Goal: Task Accomplishment & Management: Complete application form

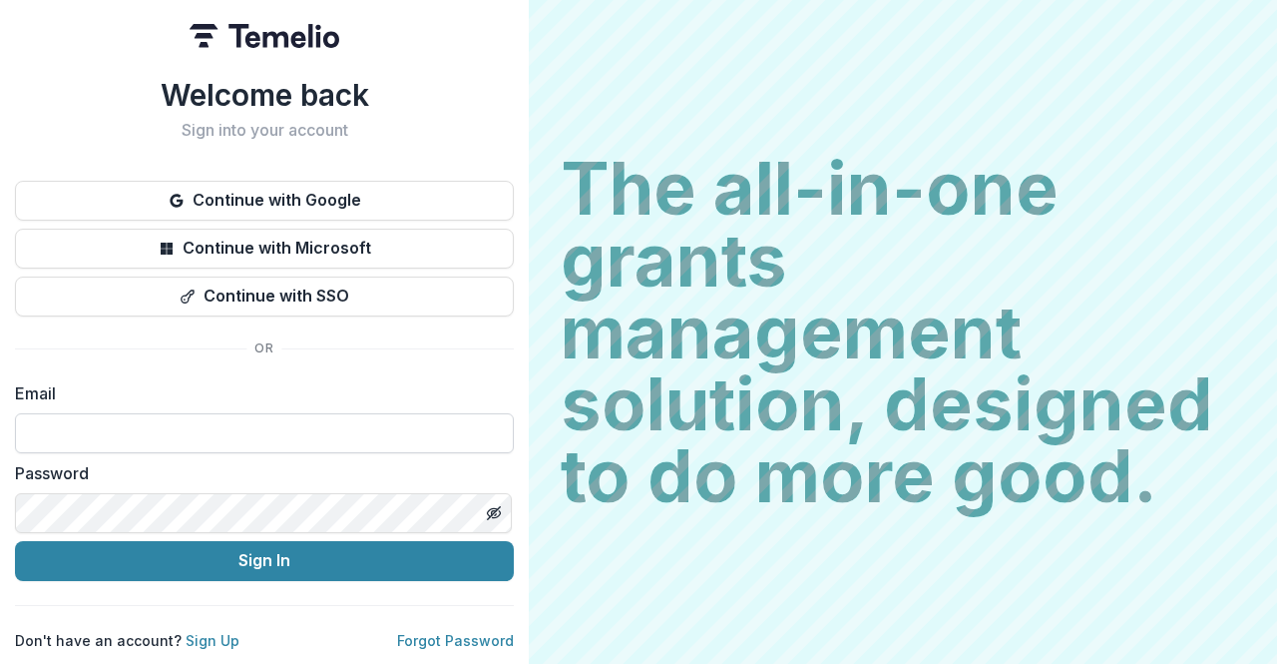
click at [239, 423] on input at bounding box center [264, 433] width 499 height 40
type input "**********"
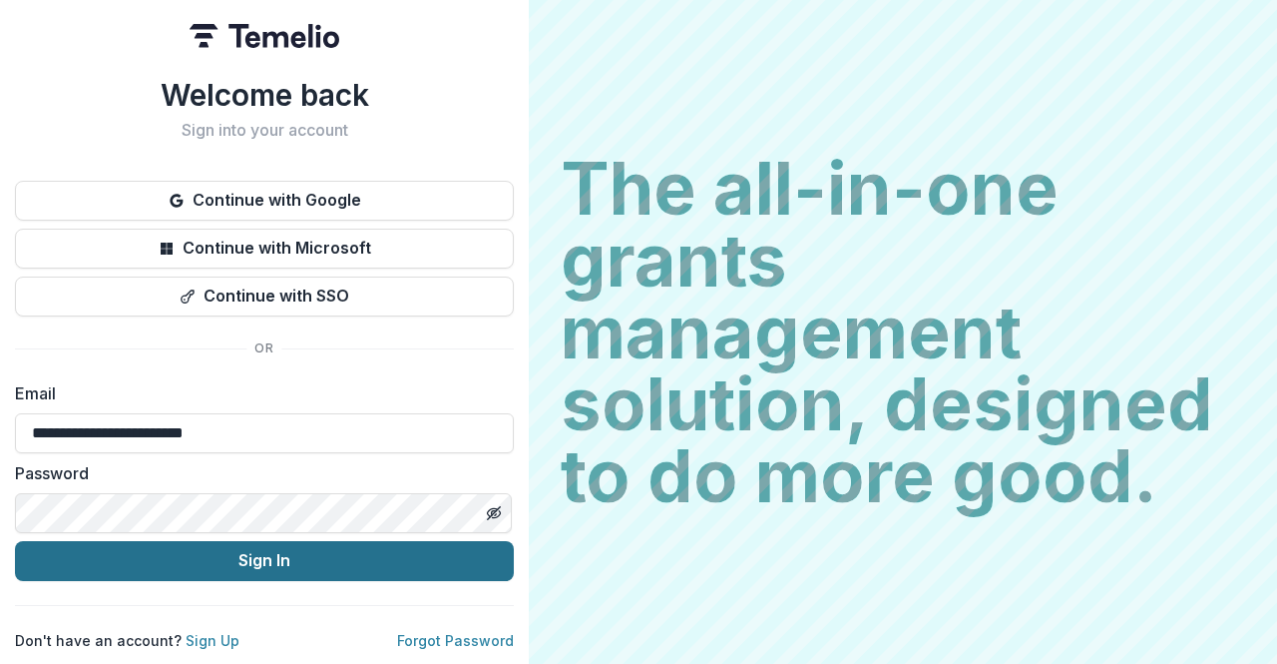
click at [239, 549] on button "Sign In" at bounding box center [264, 561] width 499 height 40
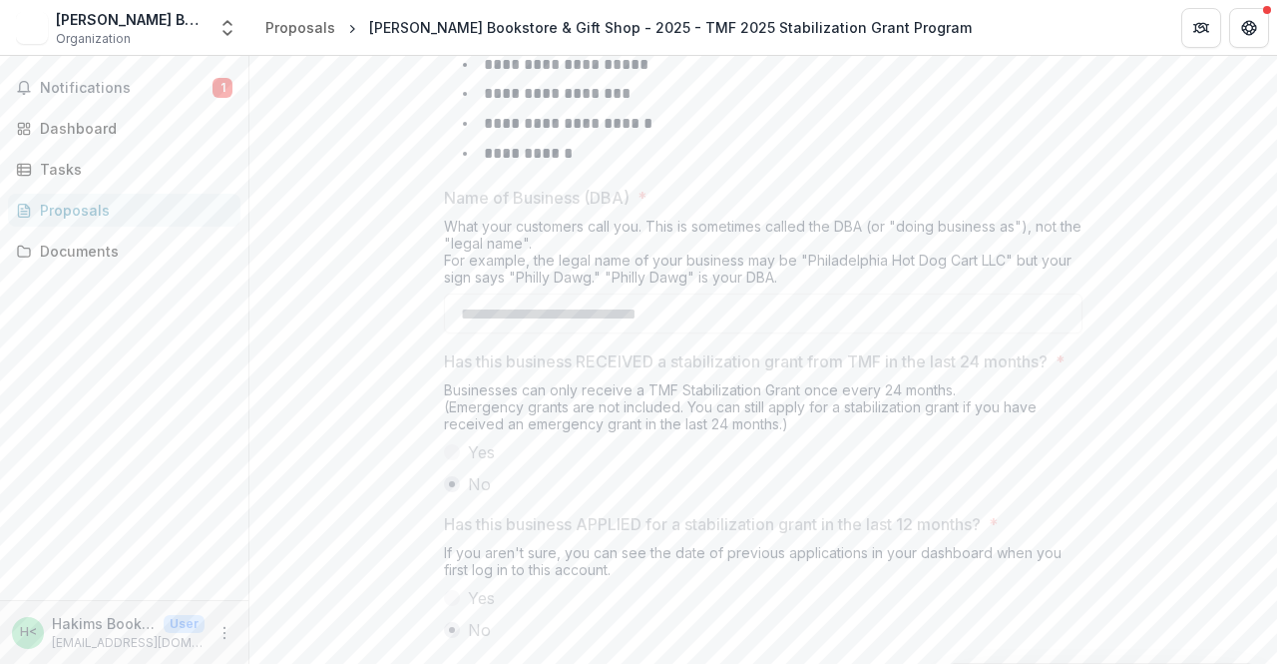
scroll to position [1148, 0]
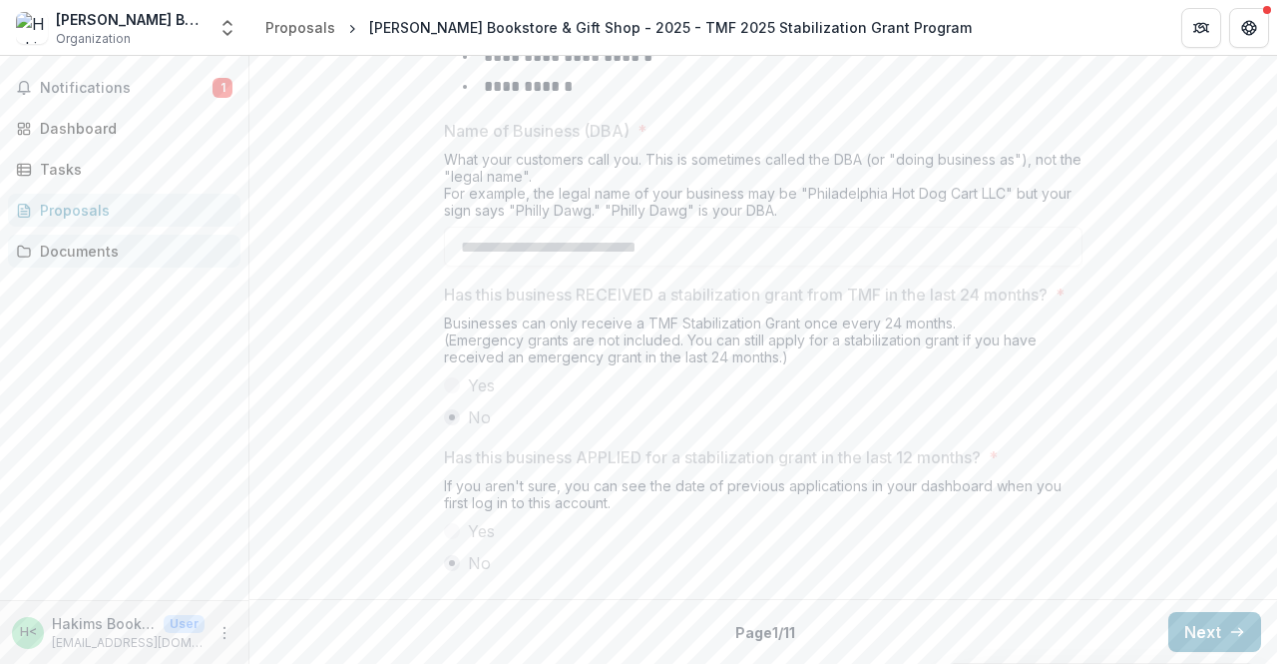
click at [94, 251] on div "Documents" at bounding box center [132, 250] width 185 height 21
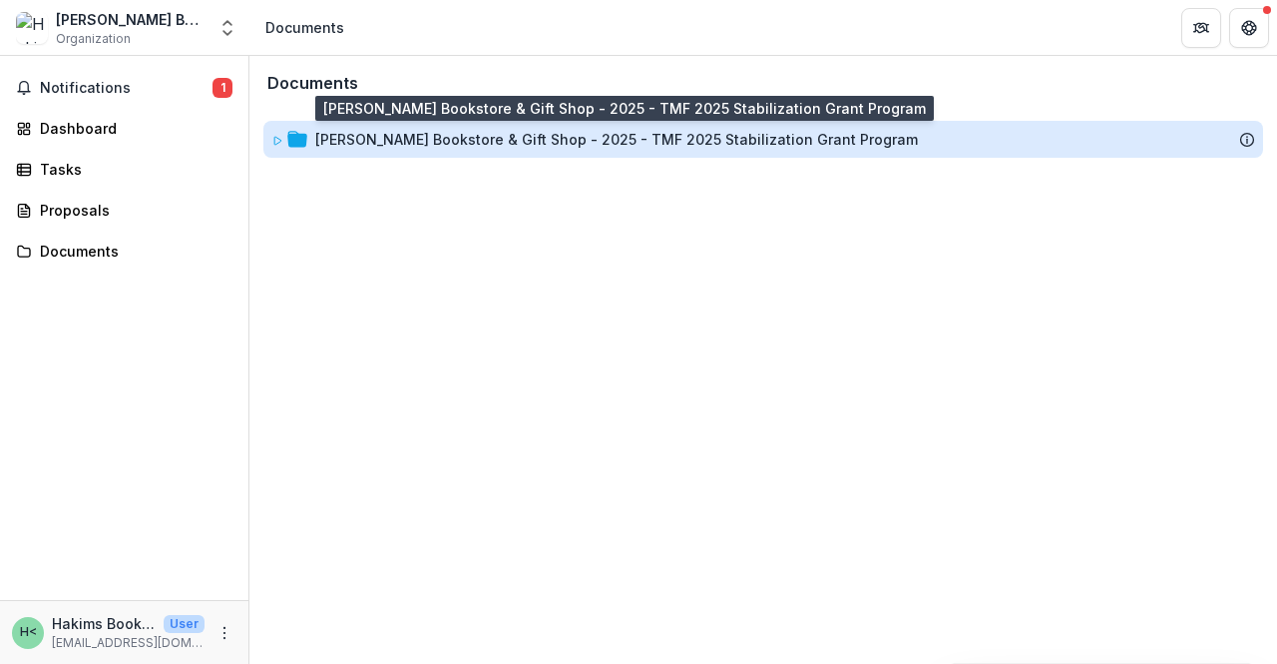
click at [505, 137] on div "Hakim's Bookstore & Gift Shop - 2025 - TMF 2025 Stabilization Grant Program" at bounding box center [616, 139] width 603 height 21
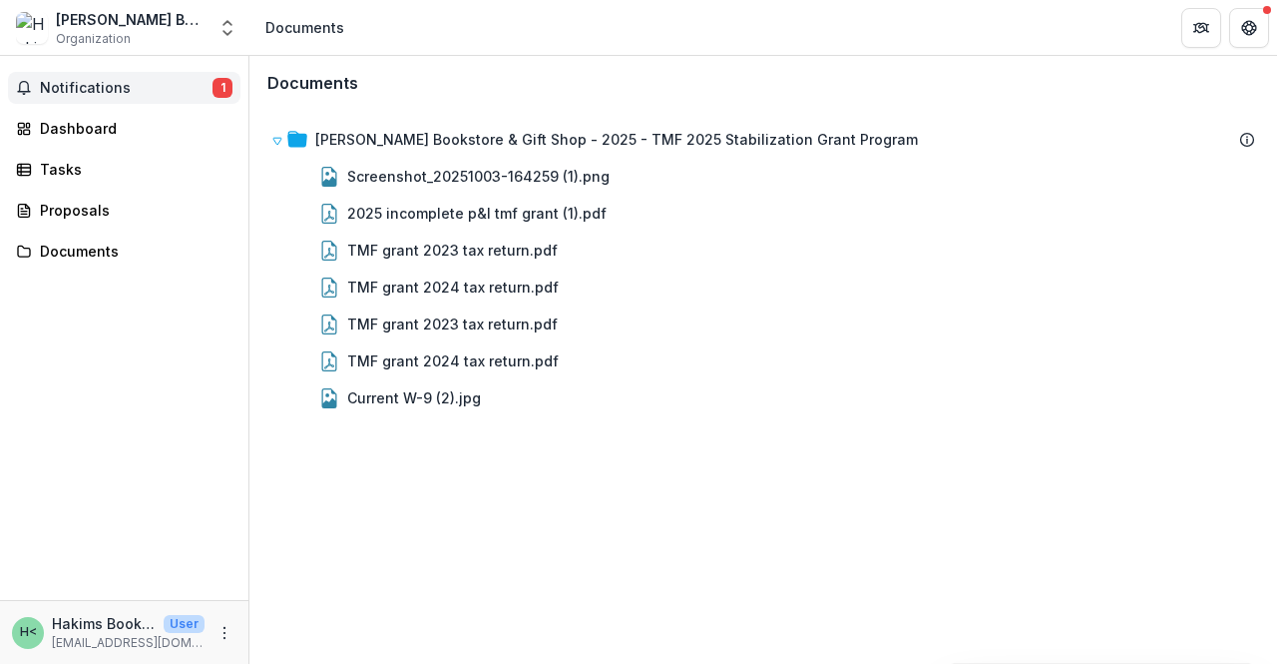
click at [115, 80] on span "Notifications" at bounding box center [126, 88] width 173 height 17
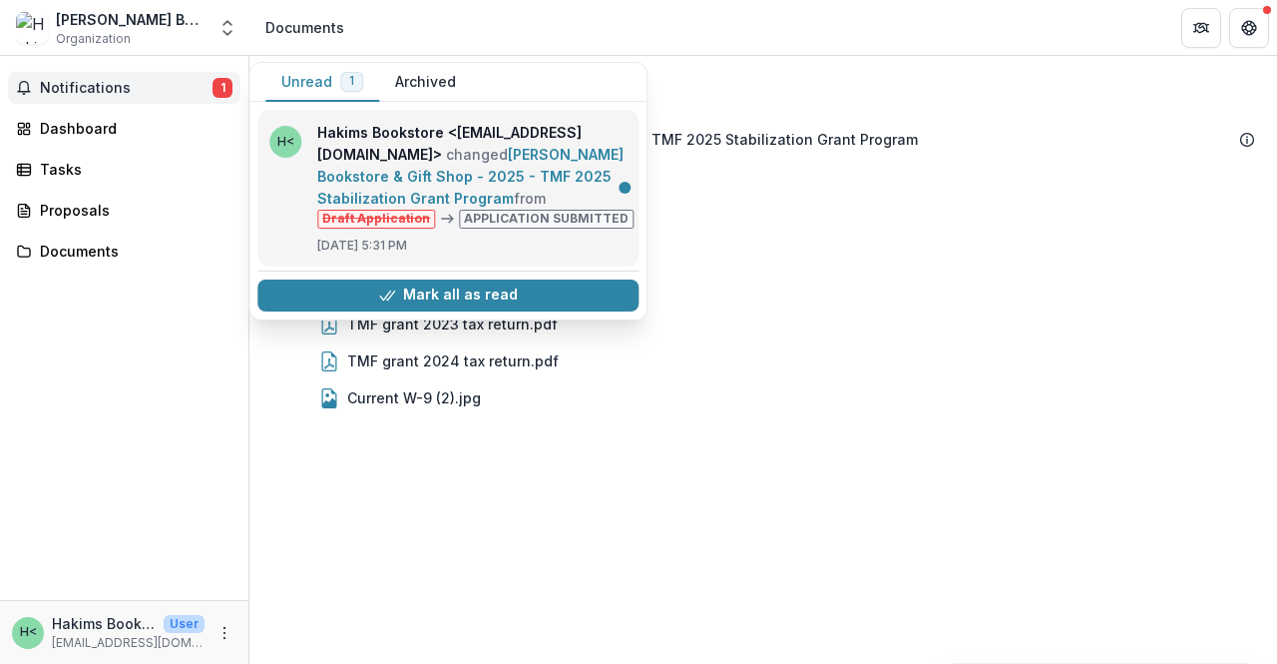
click at [515, 207] on link "Hakim's Bookstore & Gift Shop - 2025 - TMF 2025 Stabilization Grant Program" at bounding box center [470, 176] width 306 height 61
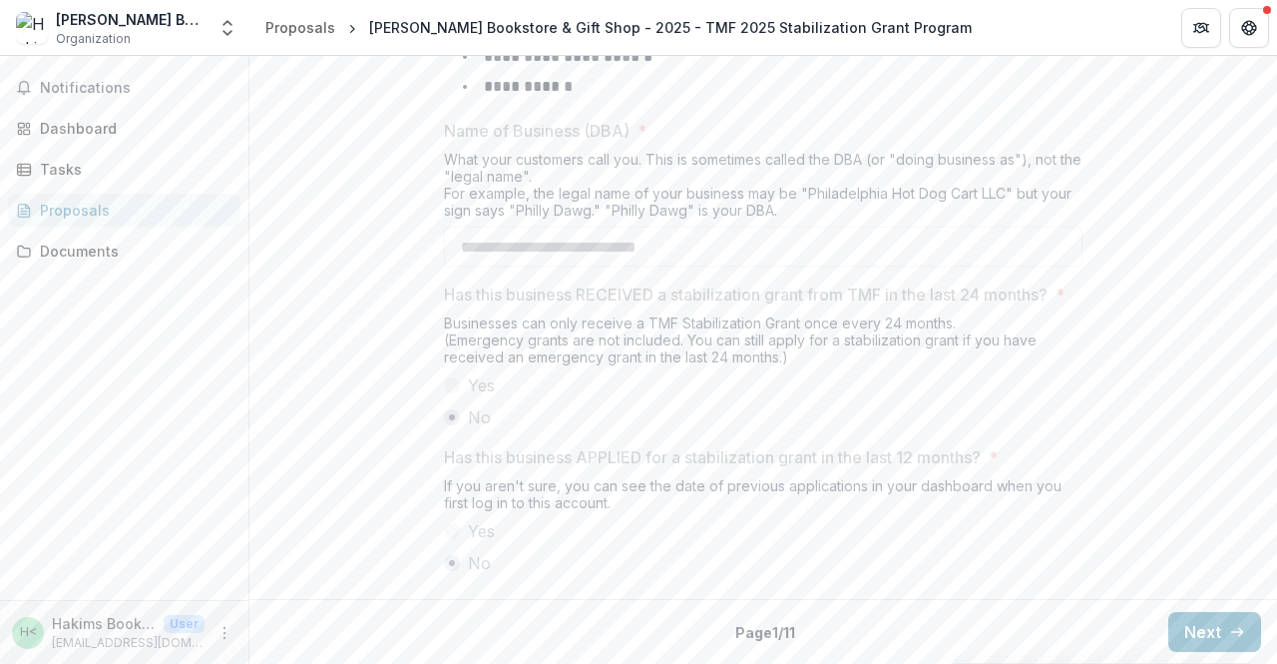
scroll to position [1148, 0]
click at [1203, 632] on button "Next" at bounding box center [1214, 632] width 93 height 40
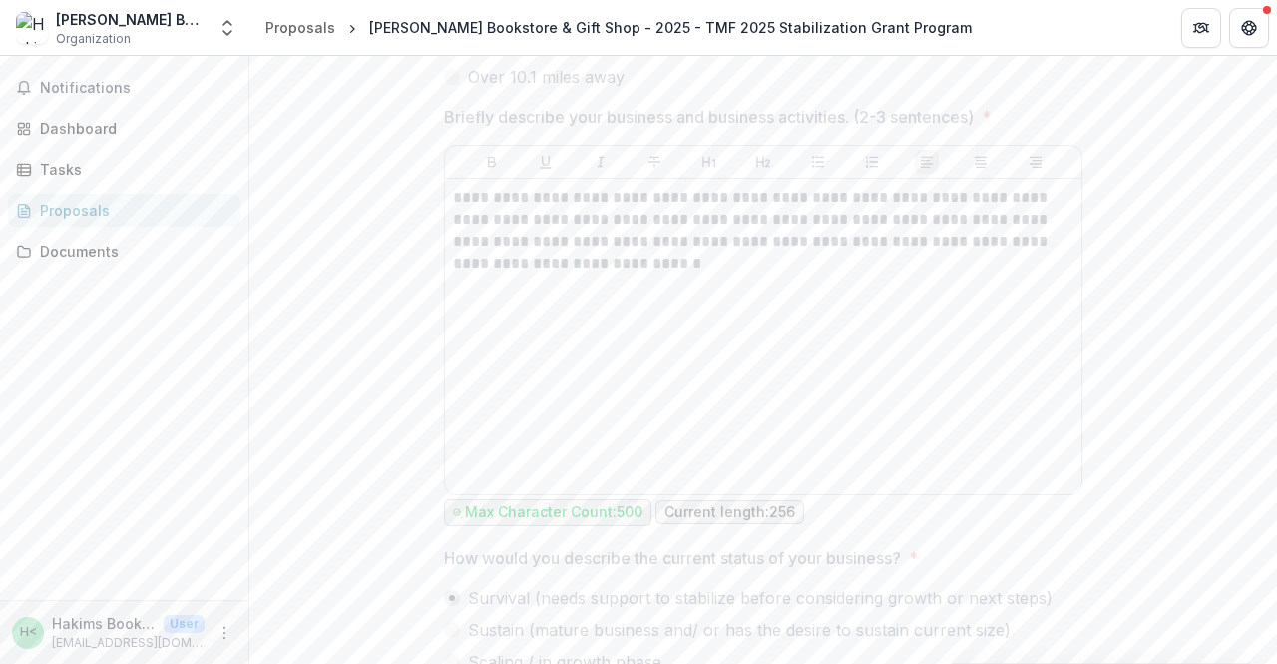
scroll to position [1317, 0]
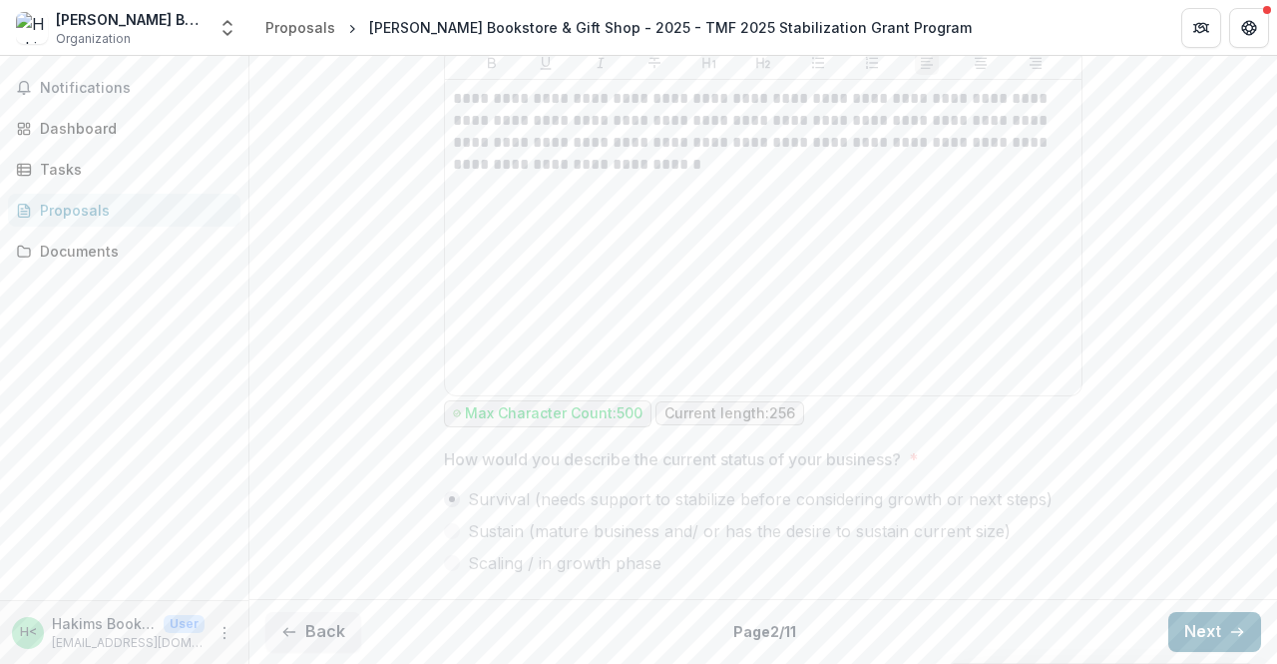
click at [1199, 628] on button "Next" at bounding box center [1214, 632] width 93 height 40
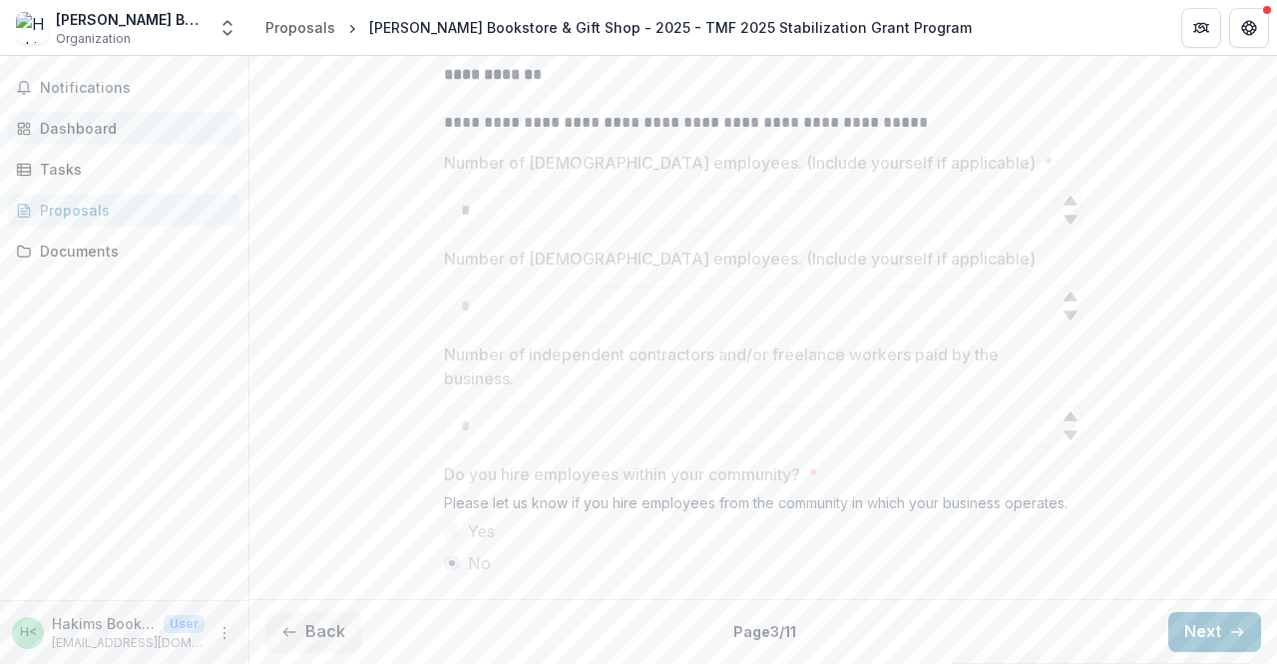
click at [75, 127] on div "Dashboard" at bounding box center [132, 128] width 185 height 21
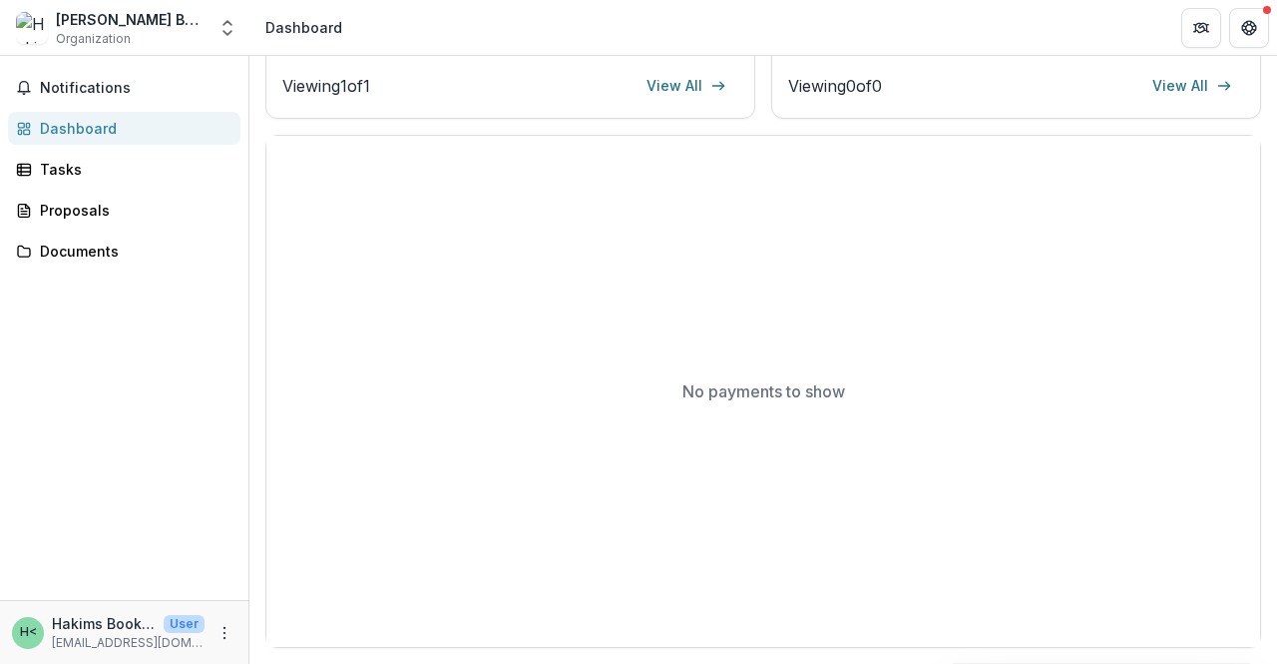
scroll to position [619, 0]
click at [97, 80] on span "Notifications" at bounding box center [136, 88] width 193 height 17
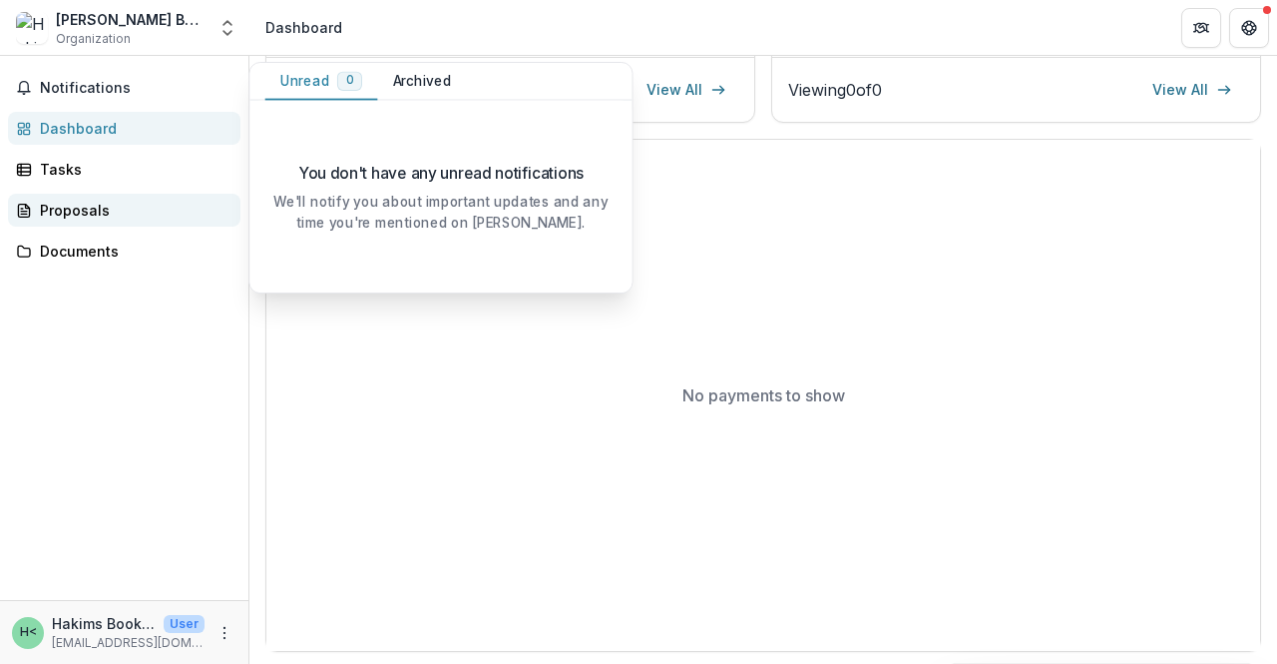
click at [79, 203] on div "Proposals" at bounding box center [132, 210] width 185 height 21
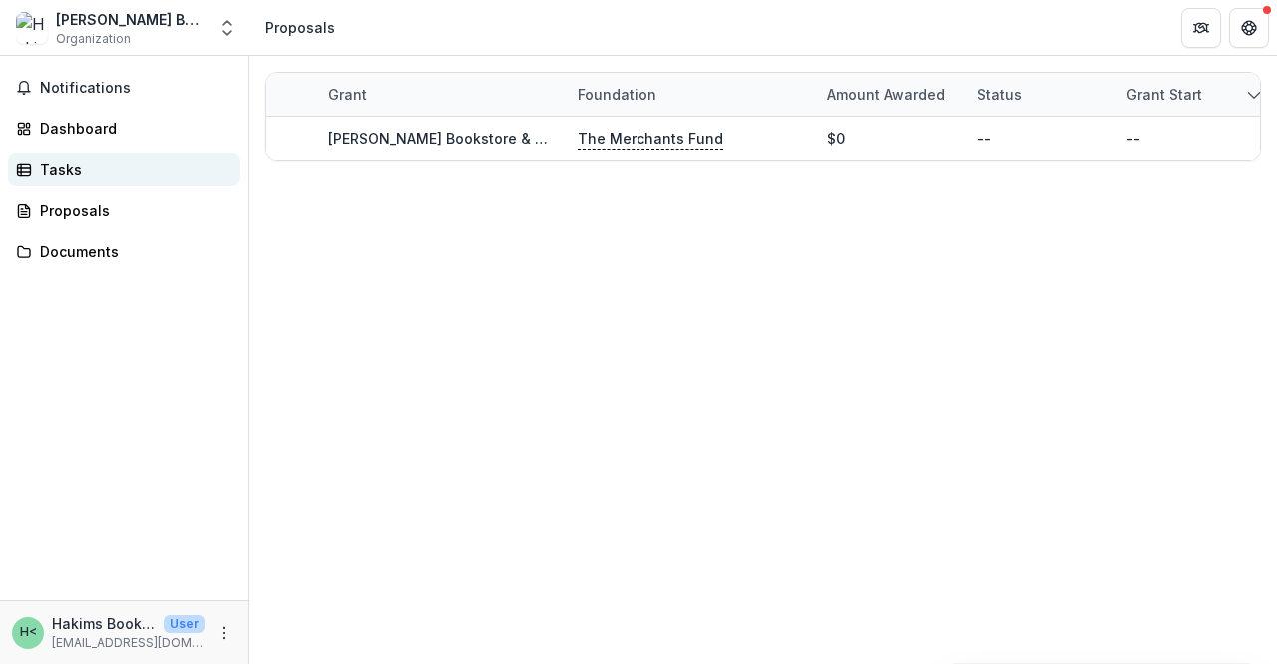
click at [66, 165] on div "Tasks" at bounding box center [132, 169] width 185 height 21
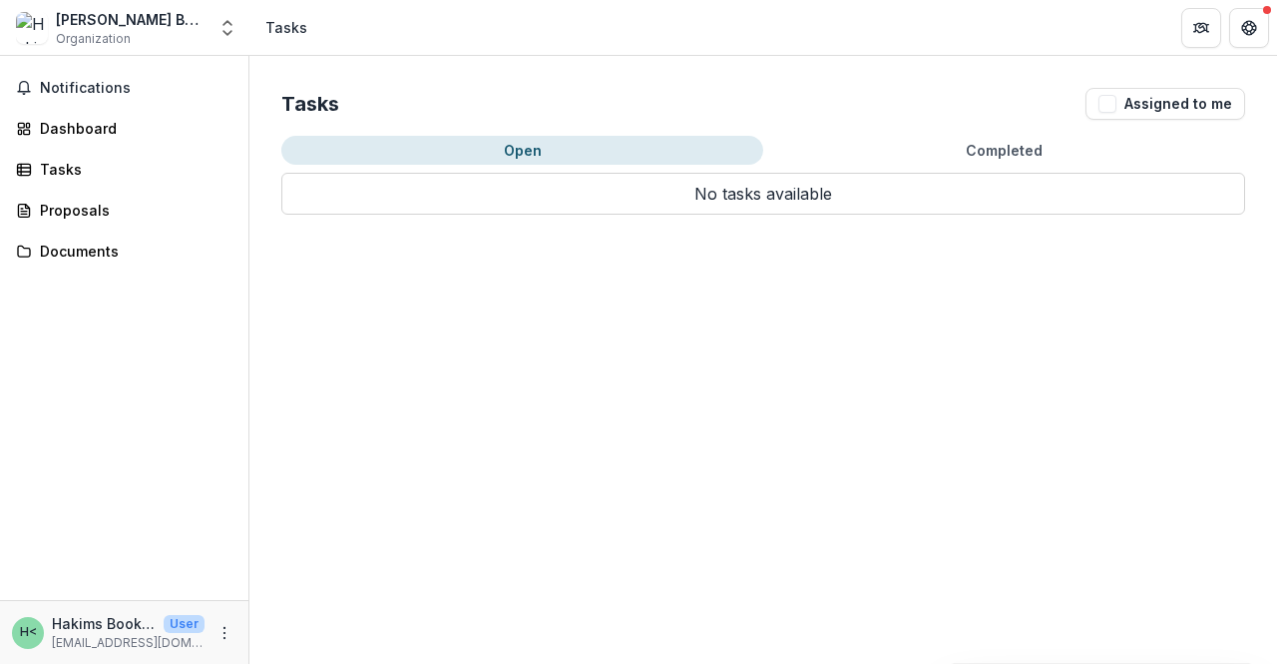
click at [530, 143] on button "Open" at bounding box center [522, 150] width 482 height 29
click at [109, 86] on span "Notifications" at bounding box center [136, 88] width 193 height 17
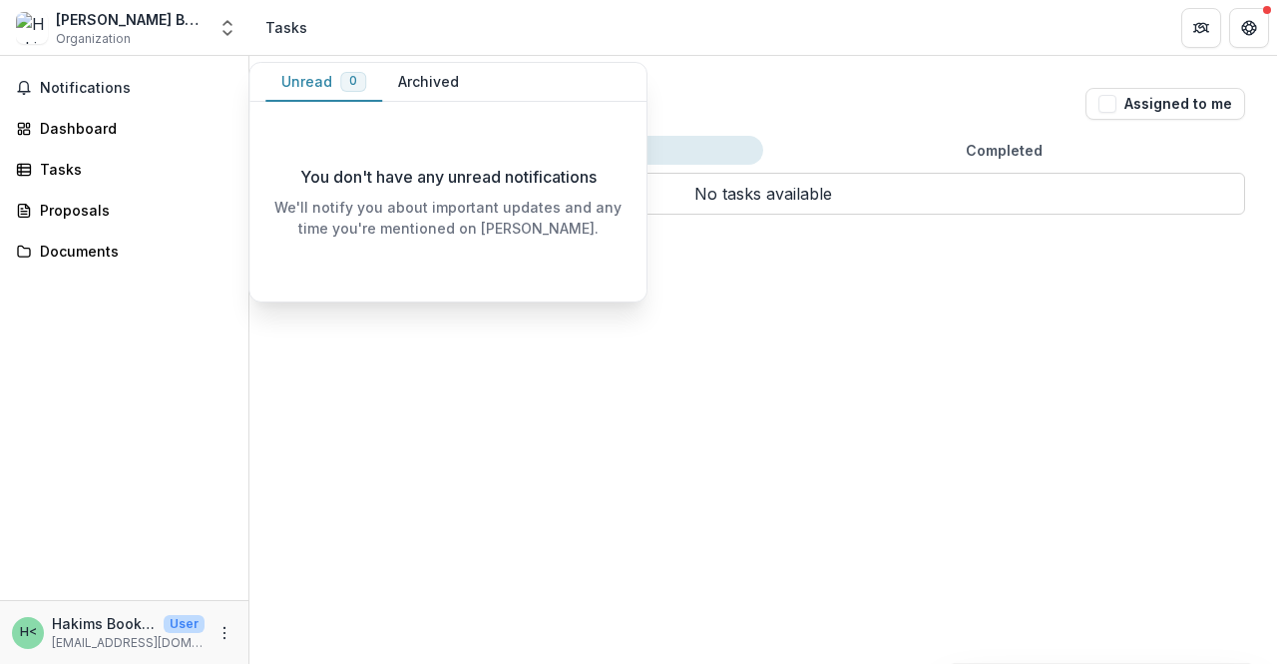
click at [126, 620] on p "Hakims Bookstore <bookstorehakims@gmail.com>" at bounding box center [104, 623] width 104 height 21
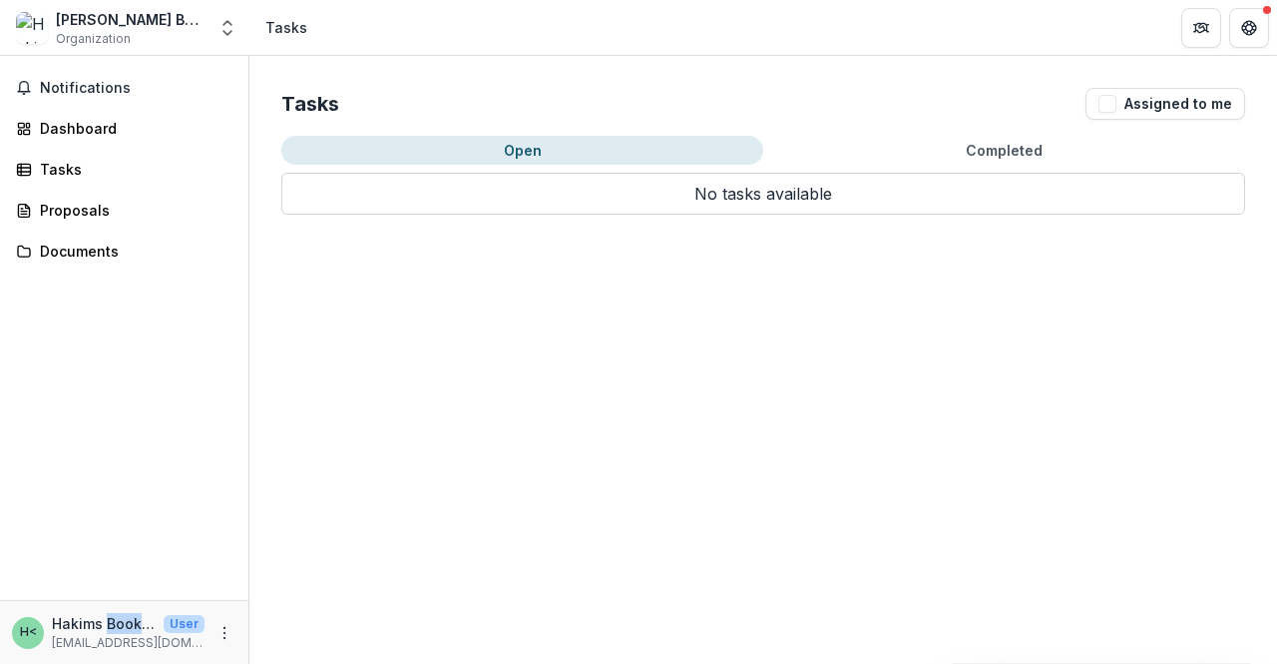
click at [126, 620] on p "Hakims Bookstore <bookstorehakims@gmail.com>" at bounding box center [104, 623] width 104 height 21
click at [95, 248] on div "Documents" at bounding box center [132, 250] width 185 height 21
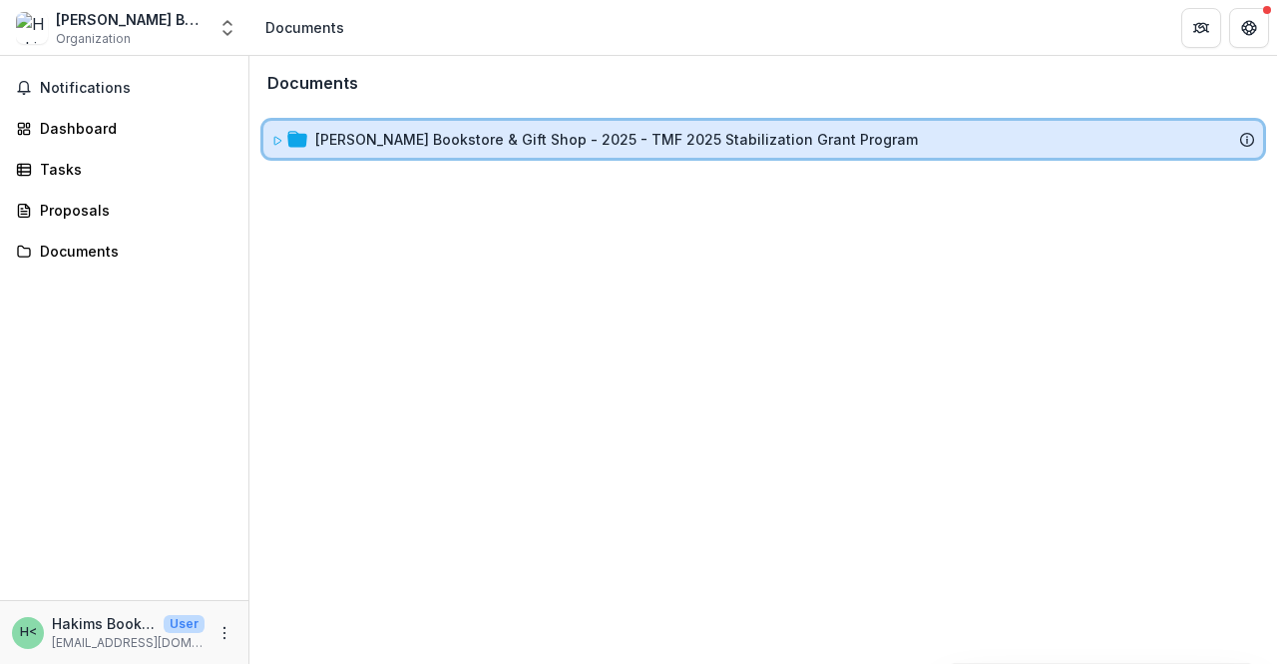
click at [293, 135] on icon at bounding box center [297, 139] width 20 height 16
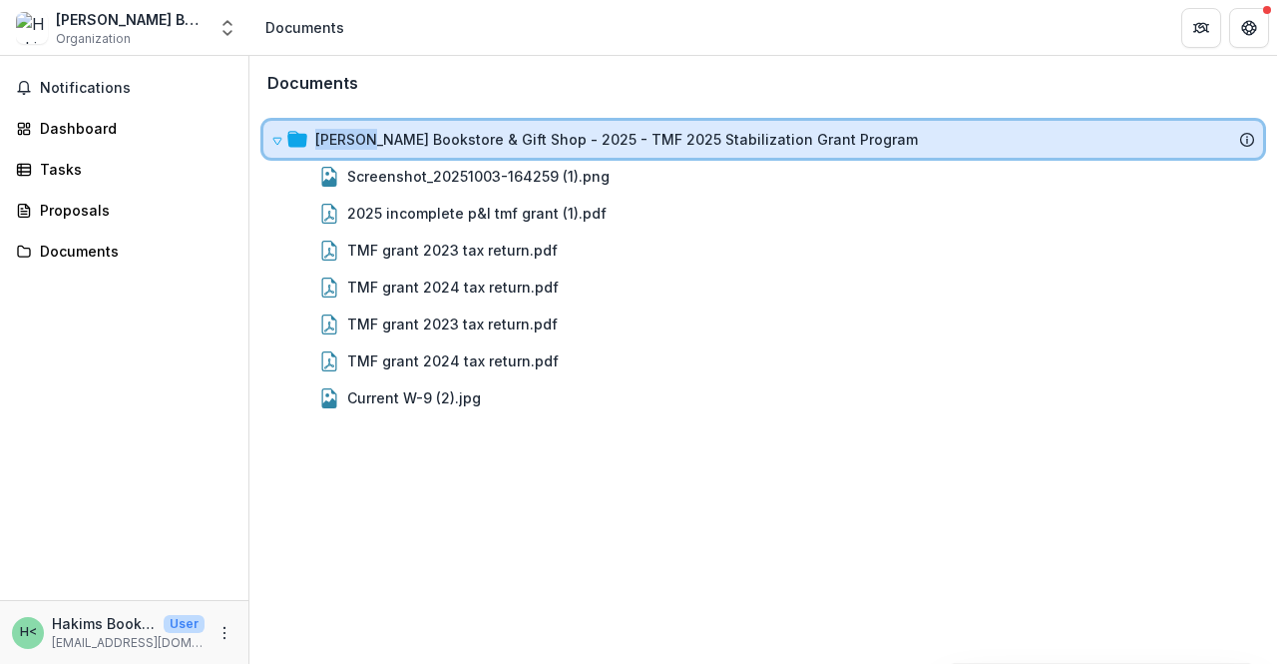
click at [293, 135] on icon at bounding box center [297, 139] width 20 height 16
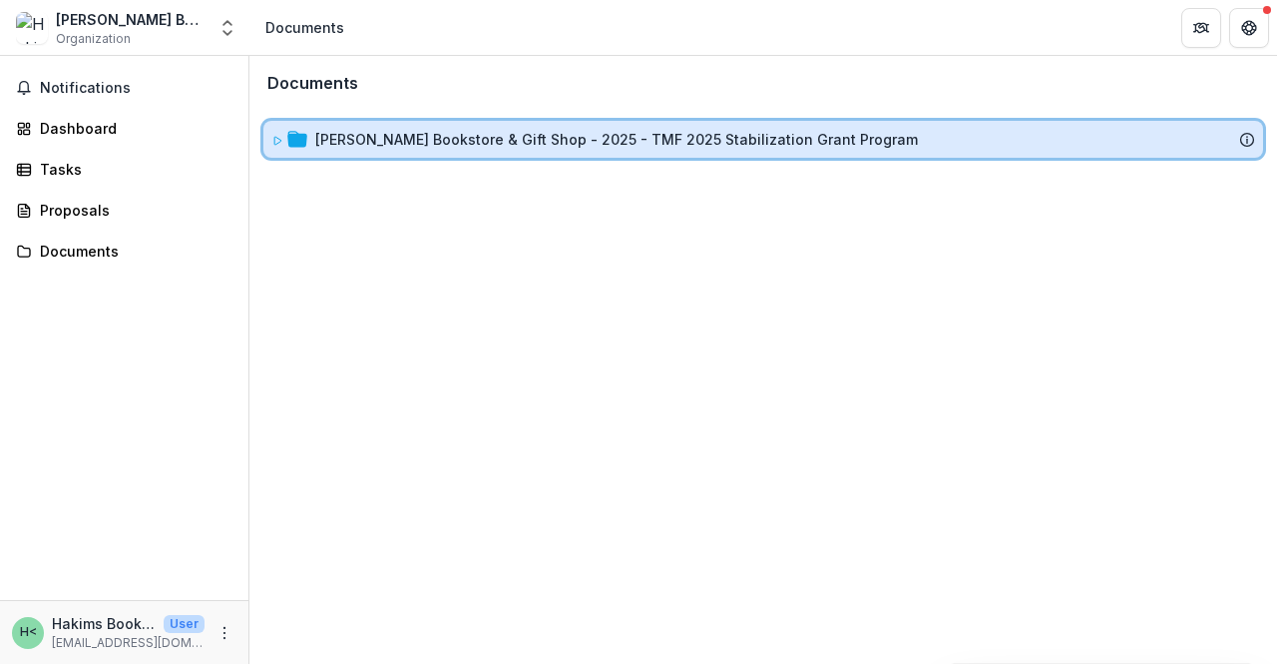
click at [293, 135] on icon at bounding box center [297, 139] width 20 height 16
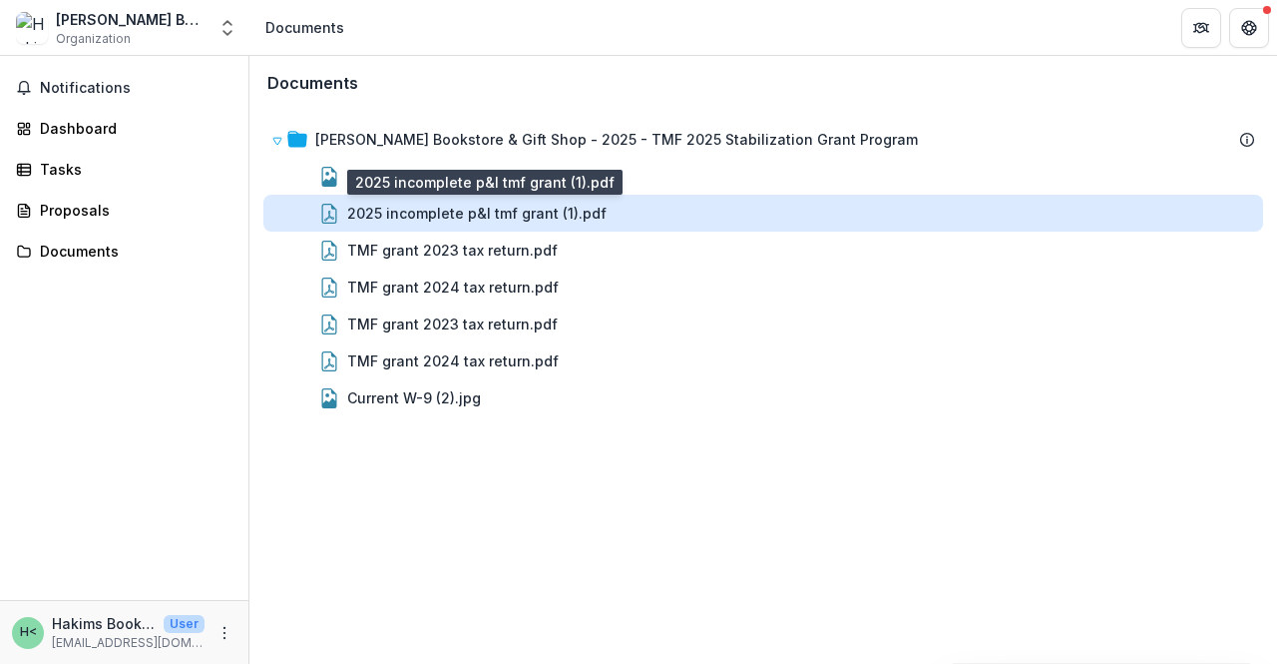
click at [560, 207] on div "2025 incomplete p&l tmf grant (1).pdf" at bounding box center [476, 213] width 259 height 21
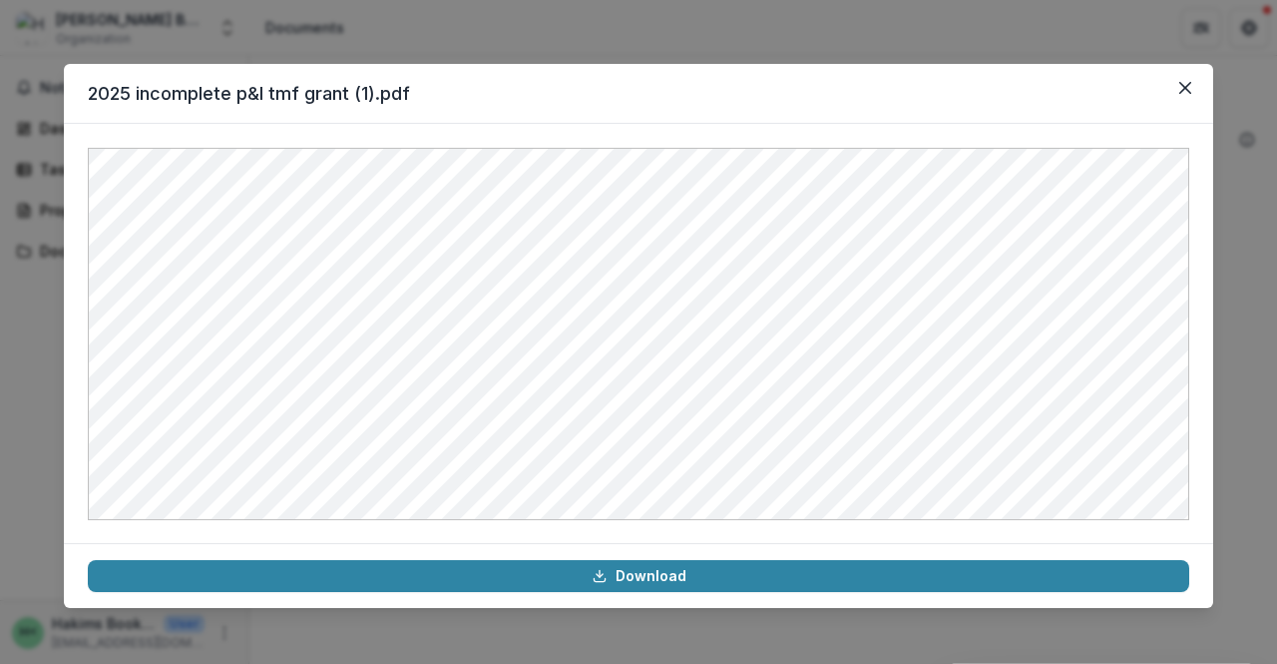
click at [452, 41] on div "2025 incomplete p&l tmf grant (1).pdf Download" at bounding box center [638, 332] width 1277 height 664
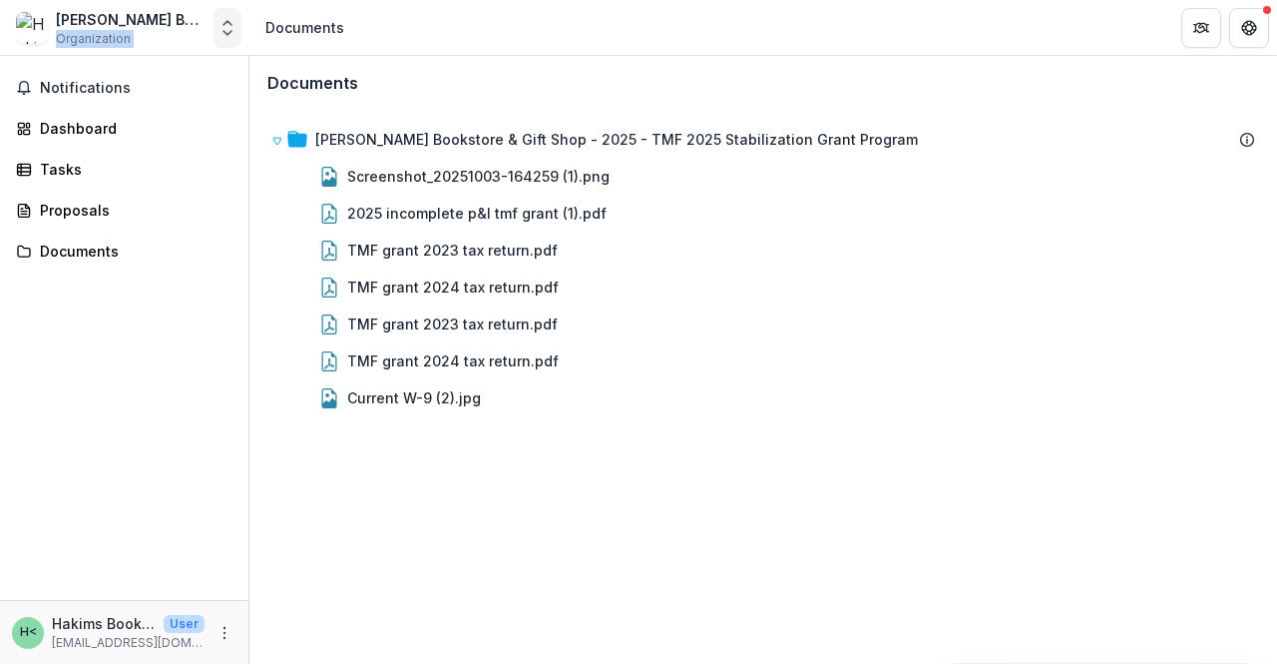
drag, startPoint x: 178, startPoint y: 25, endPoint x: 230, endPoint y: 30, distance: 53.1
click at [230, 30] on div "Hakim's Bookstore & Gift Shop Organization Nonprofits Hakim's Bookstore & Gift …" at bounding box center [124, 28] width 233 height 40
click at [230, 30] on icon "Open entity switcher" at bounding box center [228, 28] width 20 height 20
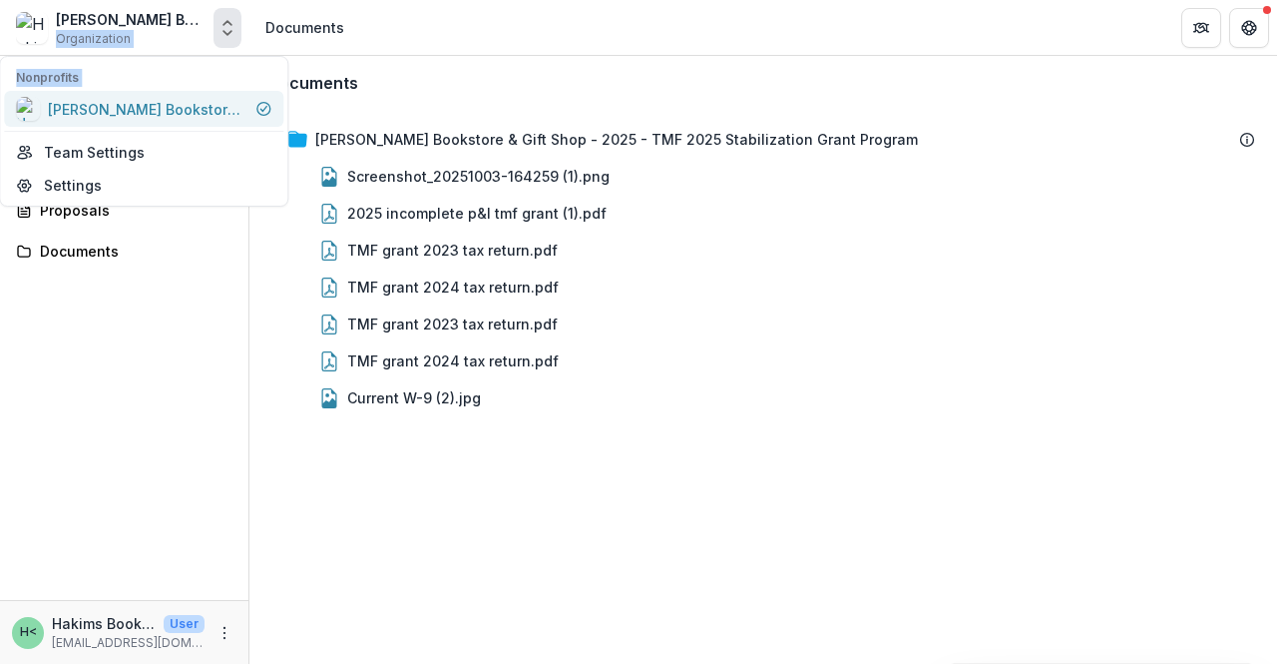
click at [165, 103] on div "Hakim's Bookstore & Gift Shop" at bounding box center [148, 109] width 200 height 21
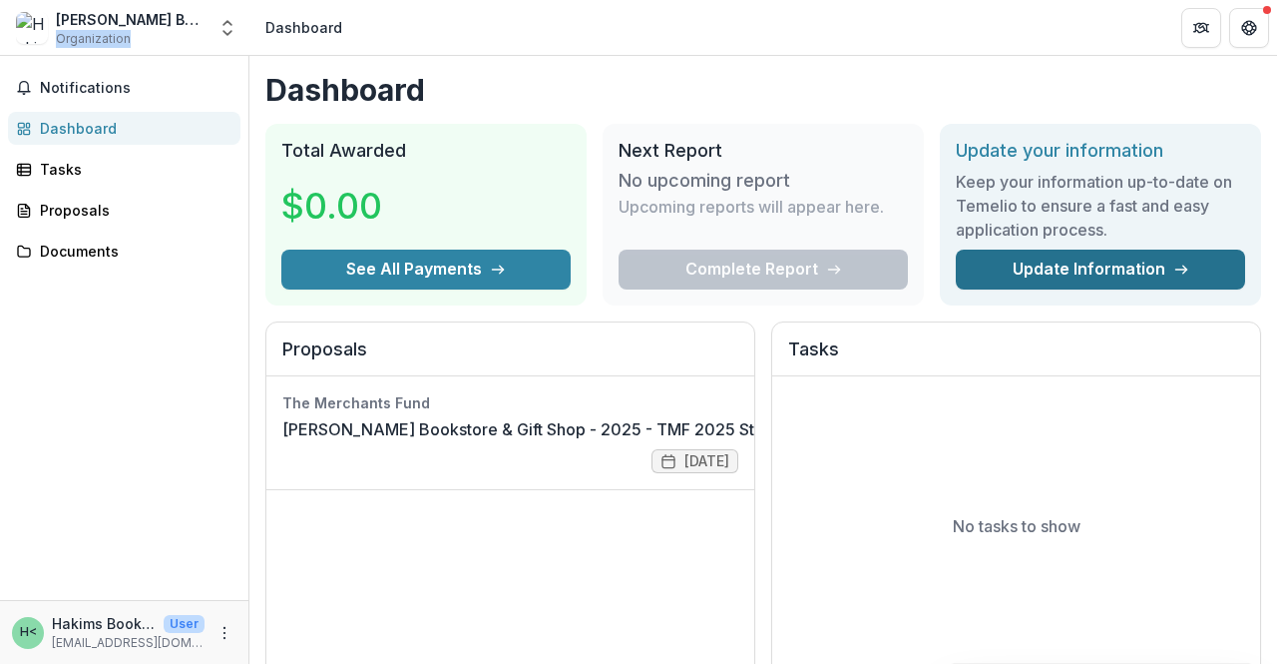
click at [1029, 273] on link "Update Information" at bounding box center [1100, 269] width 289 height 40
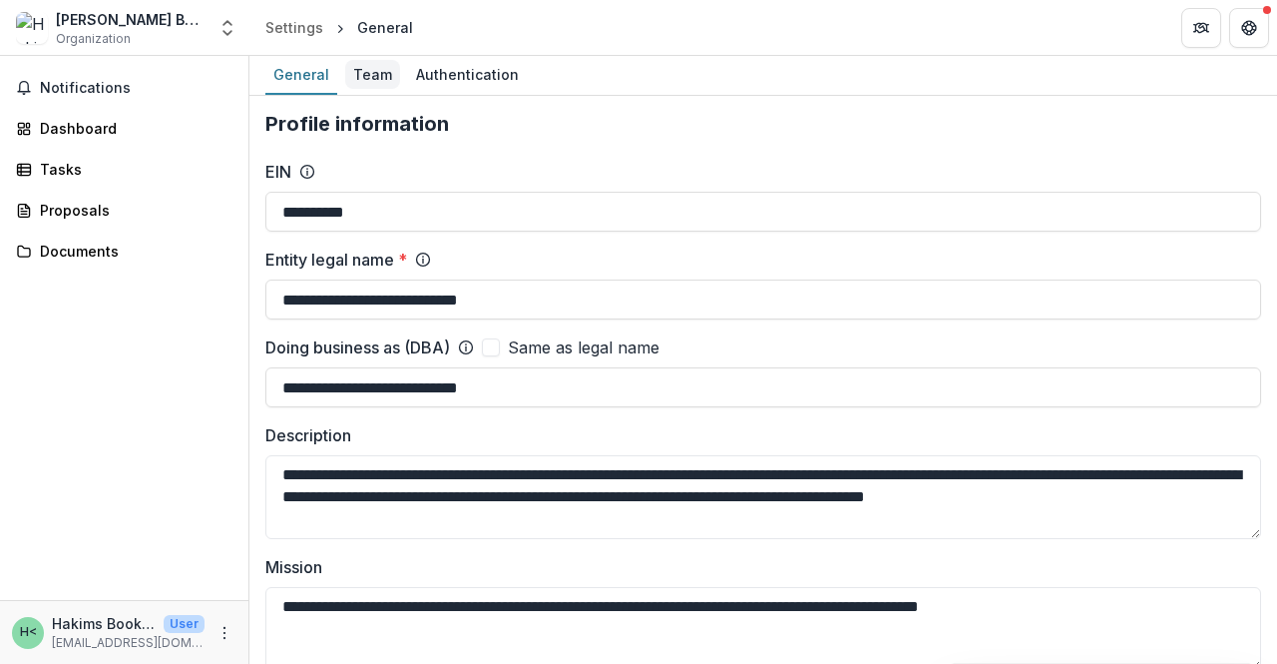
click at [374, 70] on div "Team" at bounding box center [372, 74] width 55 height 29
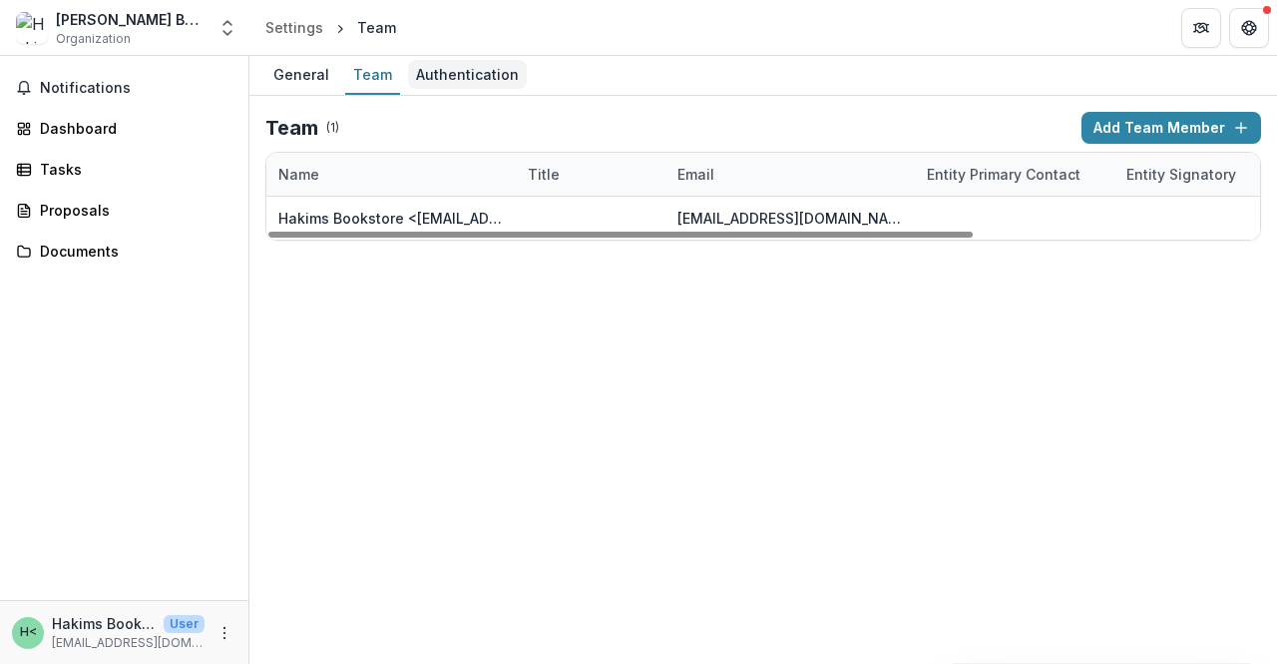
click at [477, 73] on div "Authentication" at bounding box center [467, 74] width 119 height 29
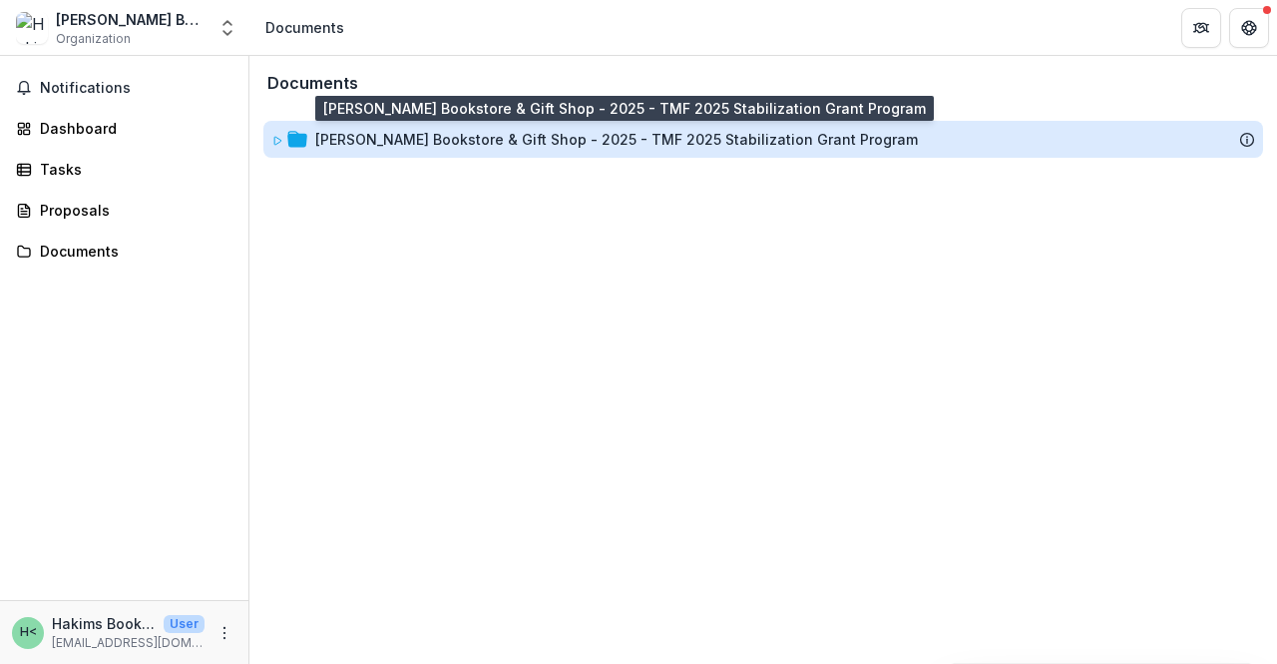
click at [385, 130] on div "Hakim's Bookstore & Gift Shop - 2025 - TMF 2025 Stabilization Grant Program" at bounding box center [616, 139] width 603 height 21
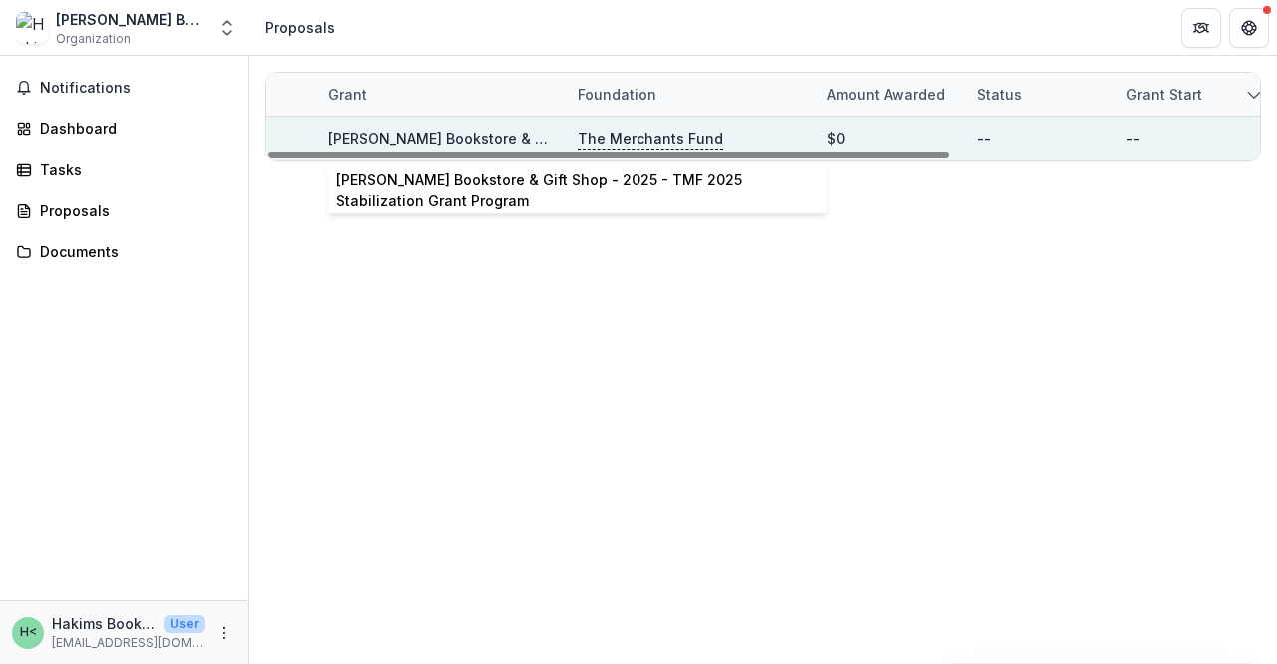
click at [470, 136] on link "Hakim's Bookstore & Gift Shop - 2025 - TMF 2025 Stabilization Grant Program" at bounding box center [629, 138] width 603 height 17
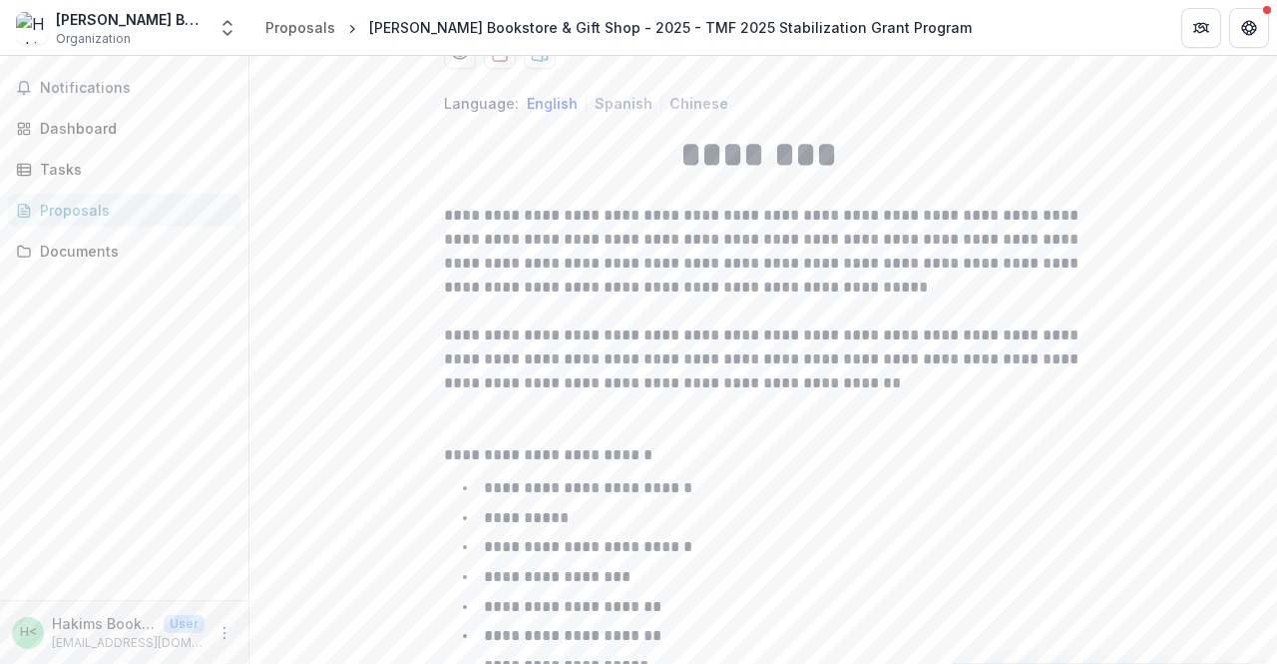
scroll to position [392, 0]
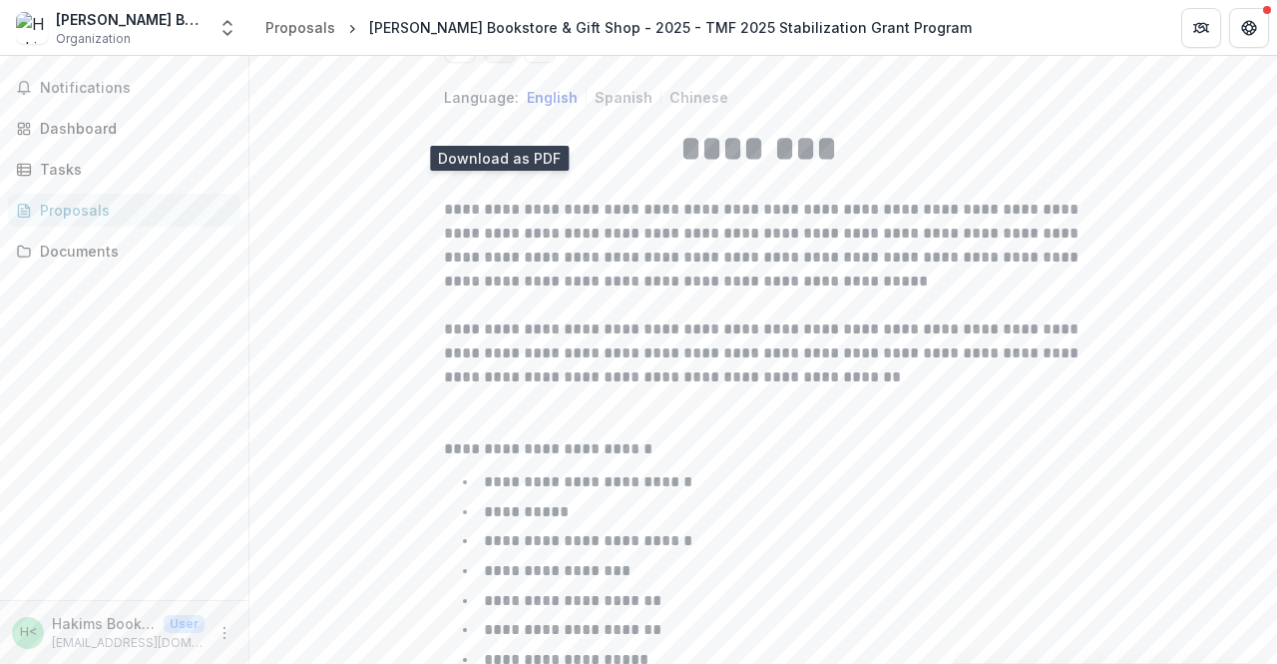
click at [504, 55] on icon "download-proposal" at bounding box center [500, 47] width 14 height 16
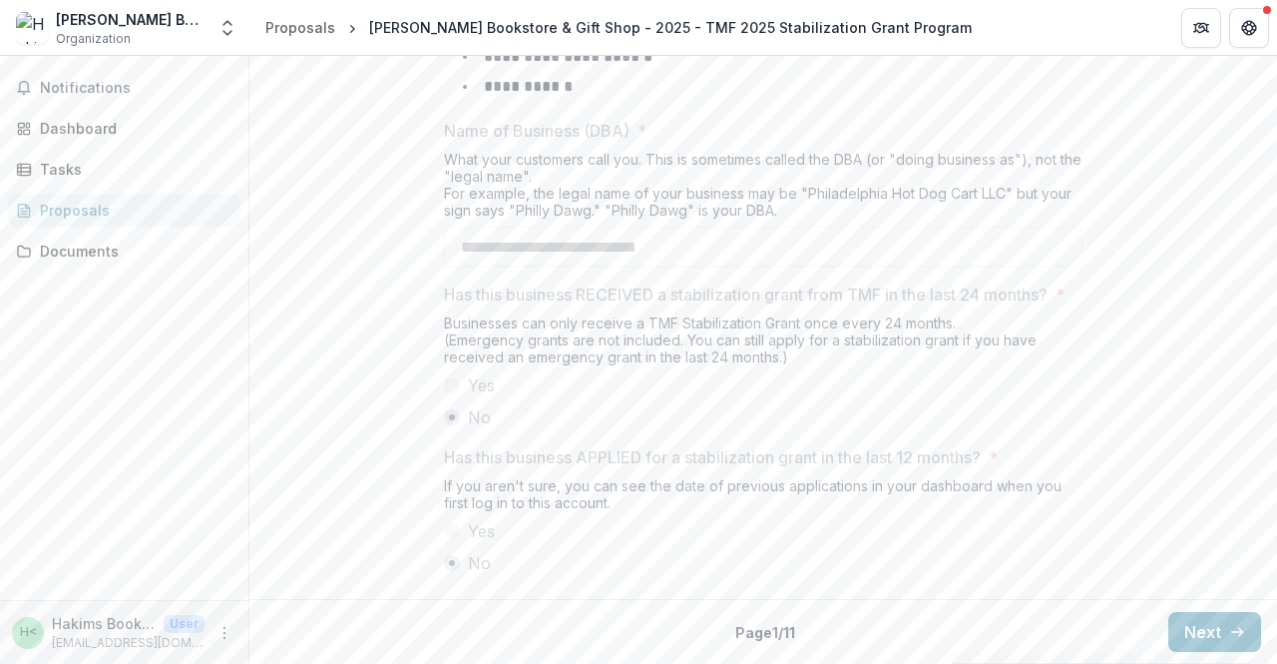
scroll to position [1148, 0]
click at [1206, 635] on button "Next" at bounding box center [1214, 632] width 93 height 40
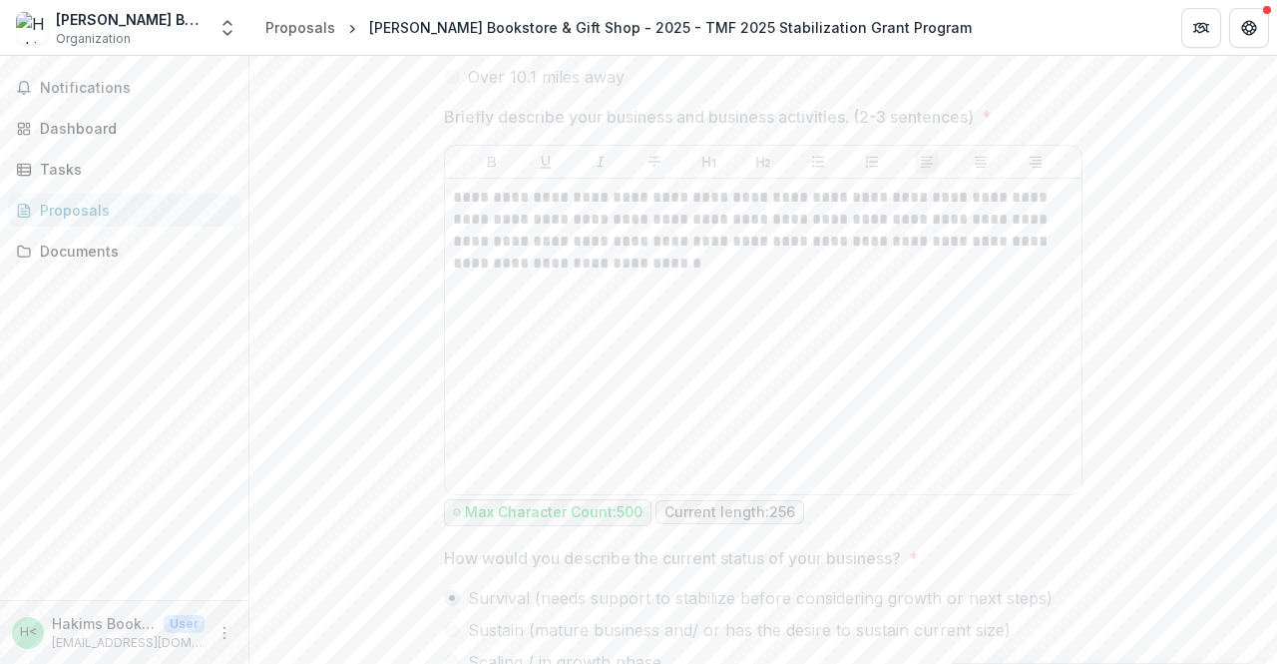
scroll to position [972, 0]
